Goal: Transaction & Acquisition: Purchase product/service

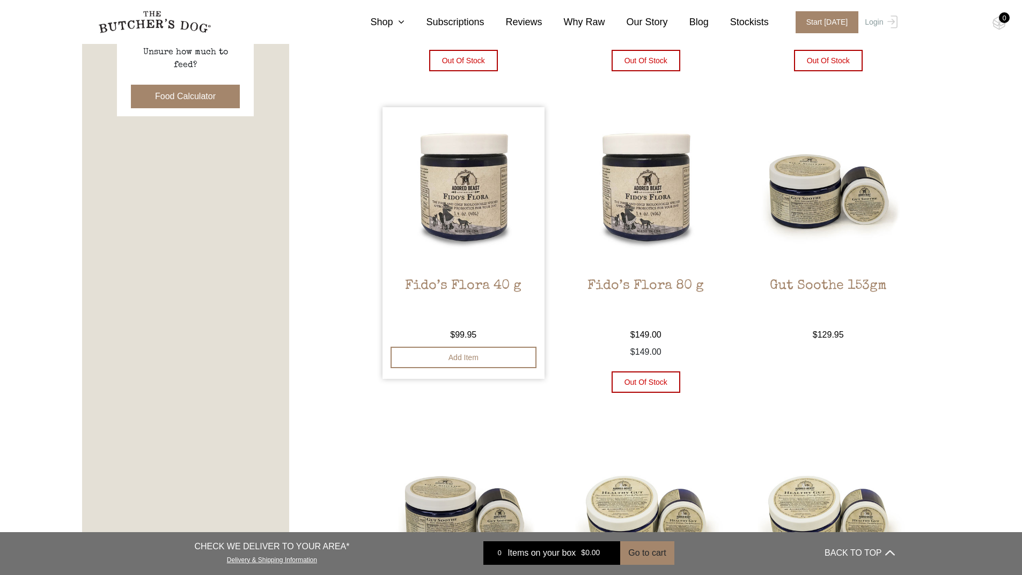
scroll to position [536, 0]
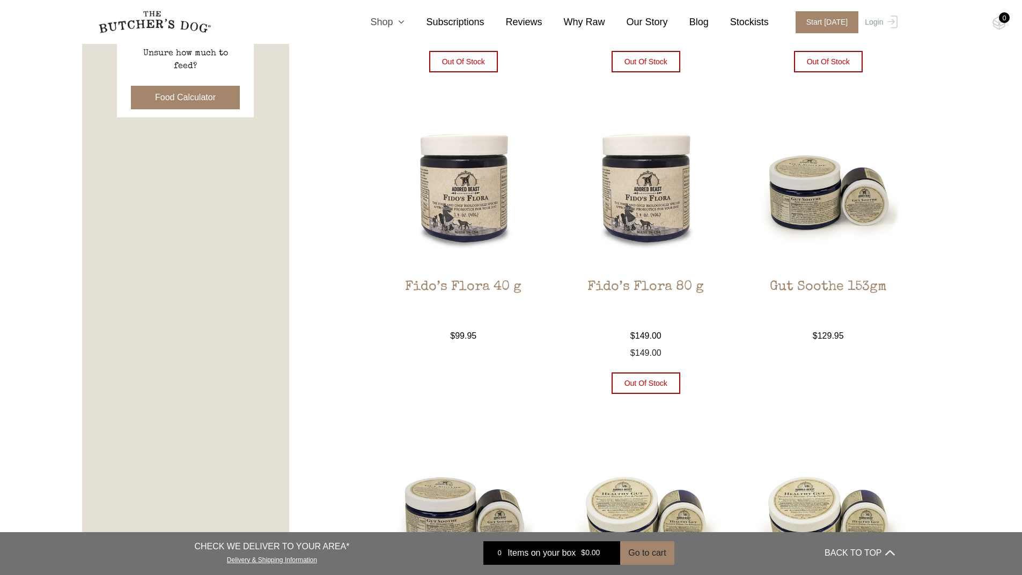
click at [401, 23] on link "Shop" at bounding box center [377, 22] width 56 height 14
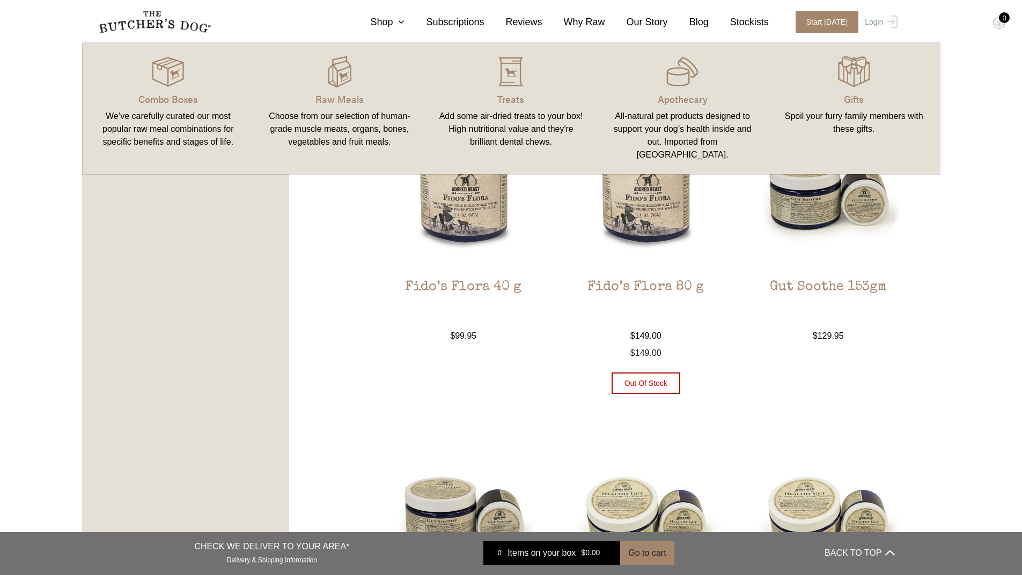
click at [672, 121] on div "All-natural pet products designed to support your dog’s health inside and out. …" at bounding box center [682, 135] width 146 height 51
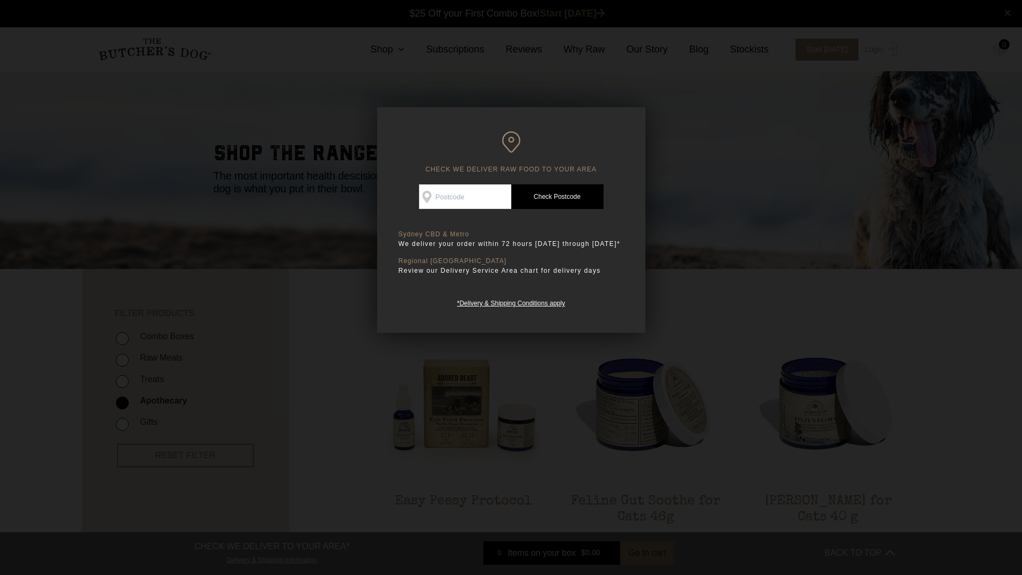
click at [493, 189] on input "Check Availability At" at bounding box center [465, 197] width 92 height 25
type input "4878"
click at [559, 192] on link "Check Postcode" at bounding box center [557, 197] width 92 height 25
